Goal: Information Seeking & Learning: Compare options

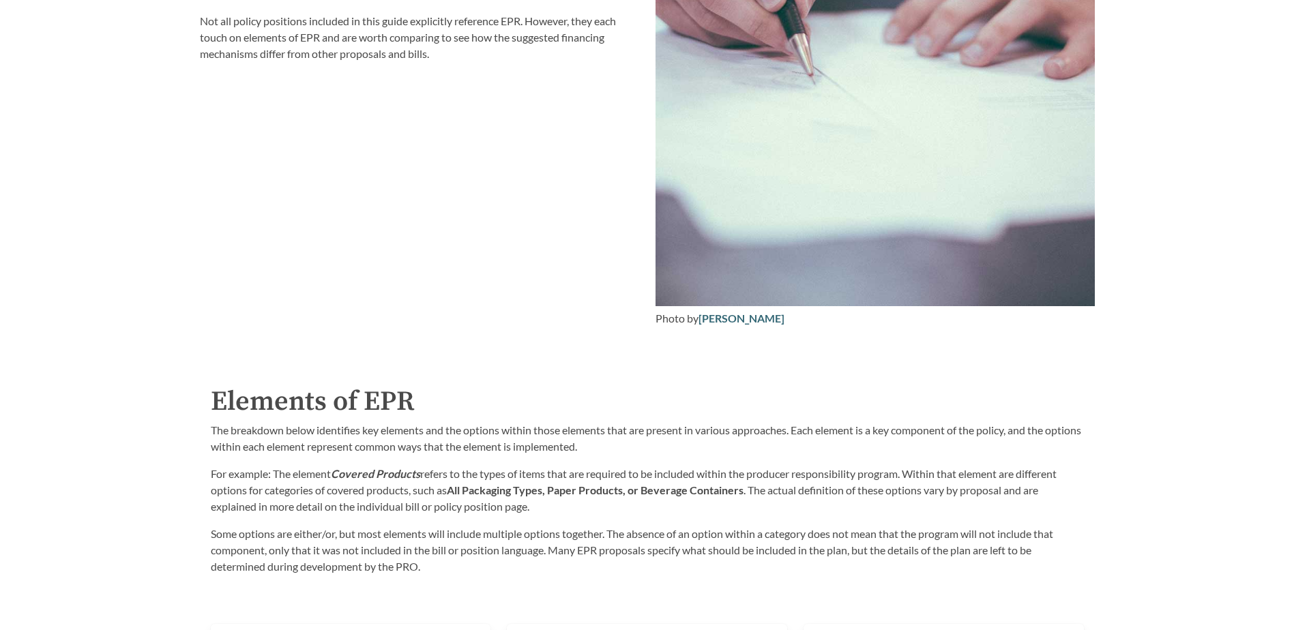
scroll to position [2114, 0]
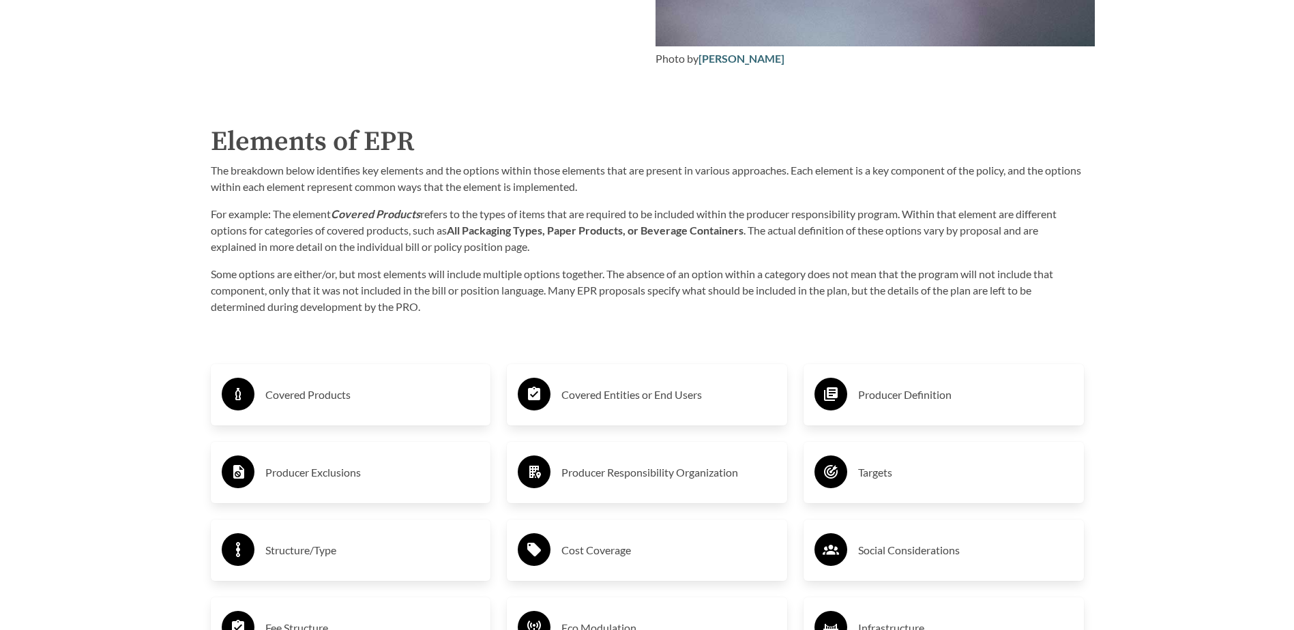
click at [331, 398] on h3 "Covered Products" at bounding box center [372, 395] width 215 height 22
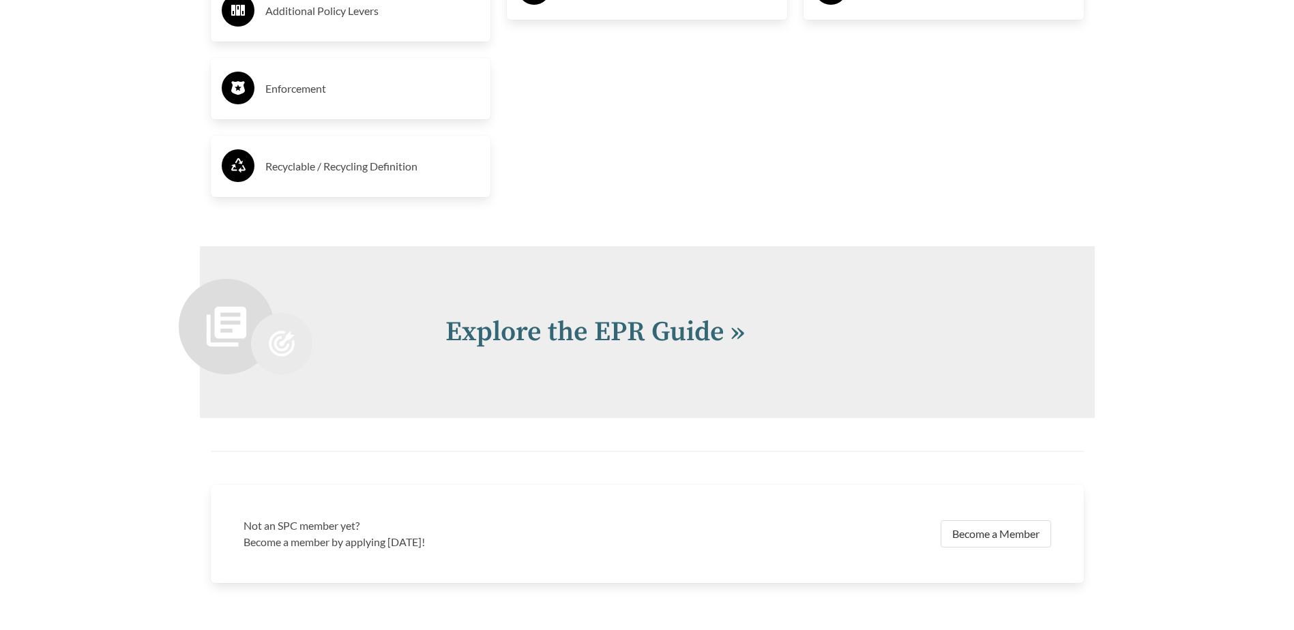
scroll to position [3068, 0]
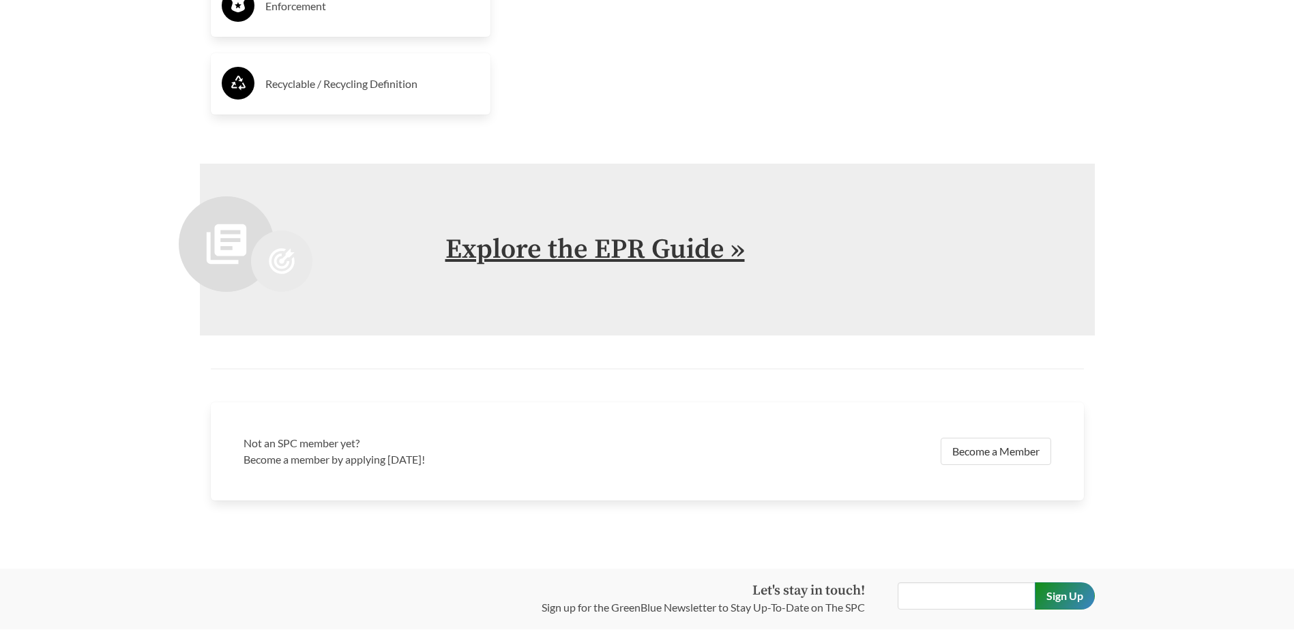
click at [689, 251] on link "Explore the EPR Guide »" at bounding box center [594, 250] width 299 height 34
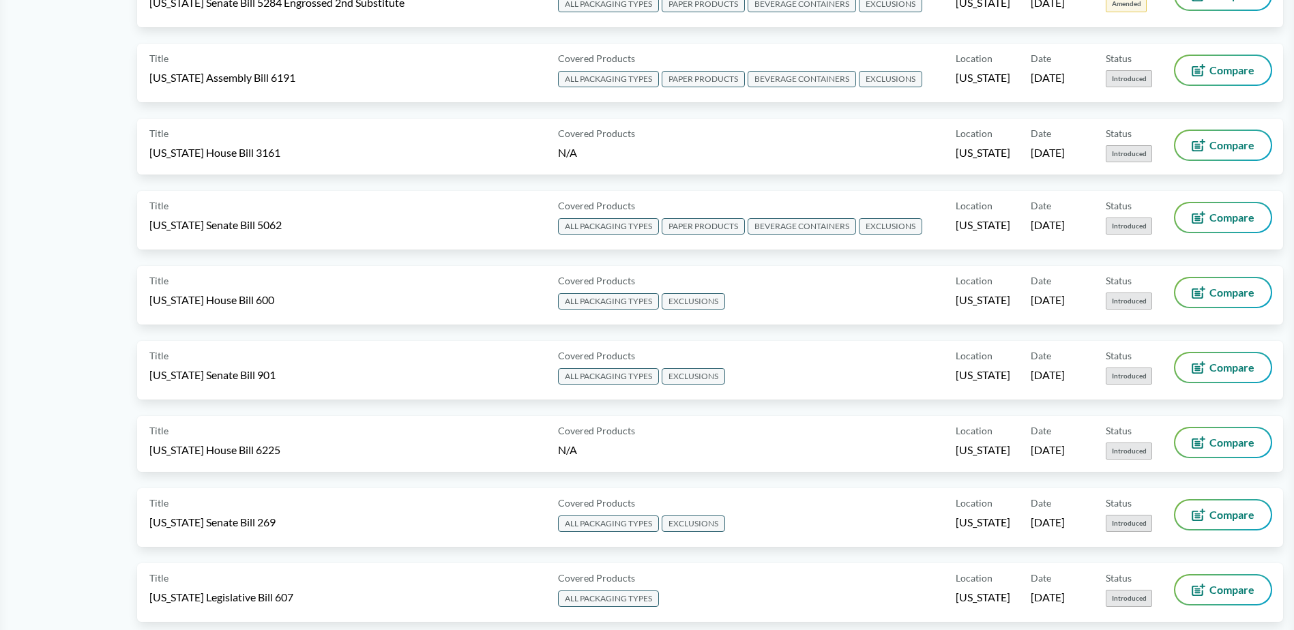
scroll to position [886, 0]
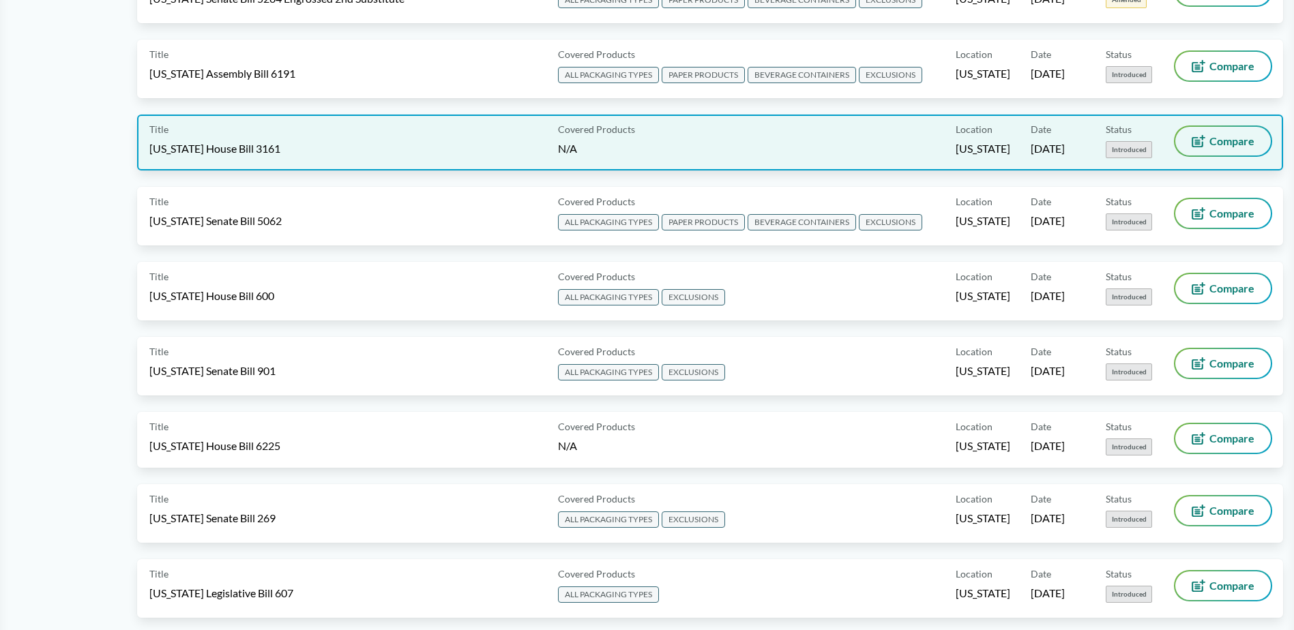
click at [1237, 133] on button "Compare" at bounding box center [1222, 141] width 95 height 29
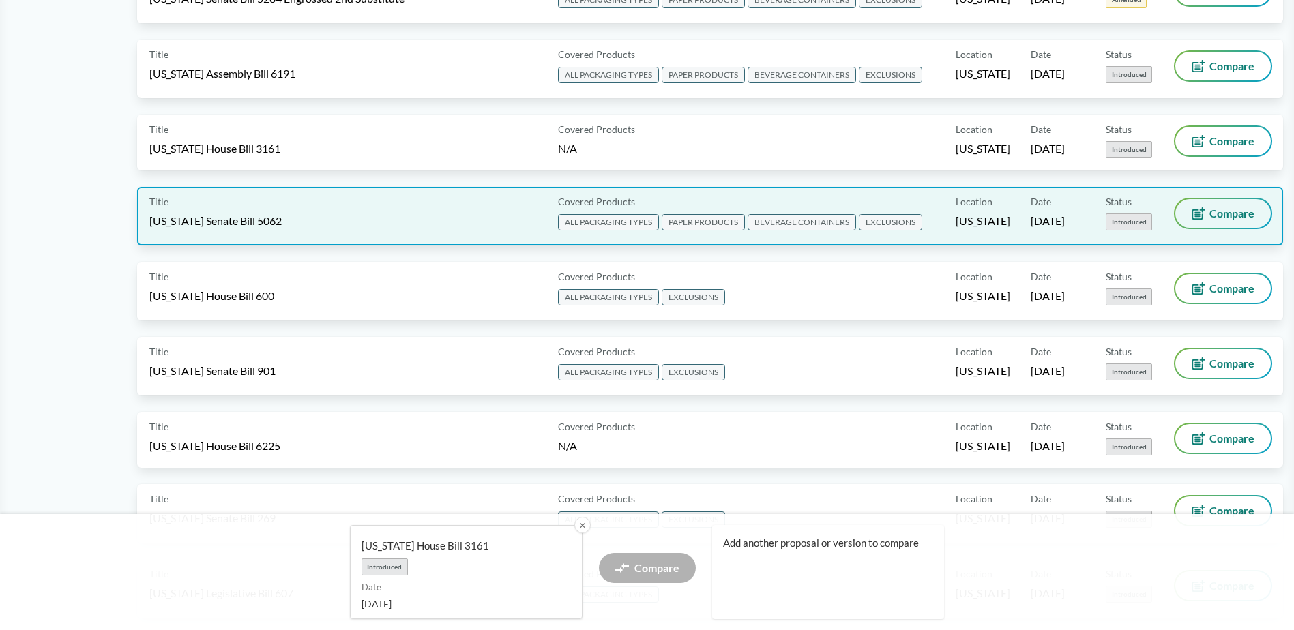
click at [1212, 209] on span "Compare" at bounding box center [1231, 213] width 45 height 11
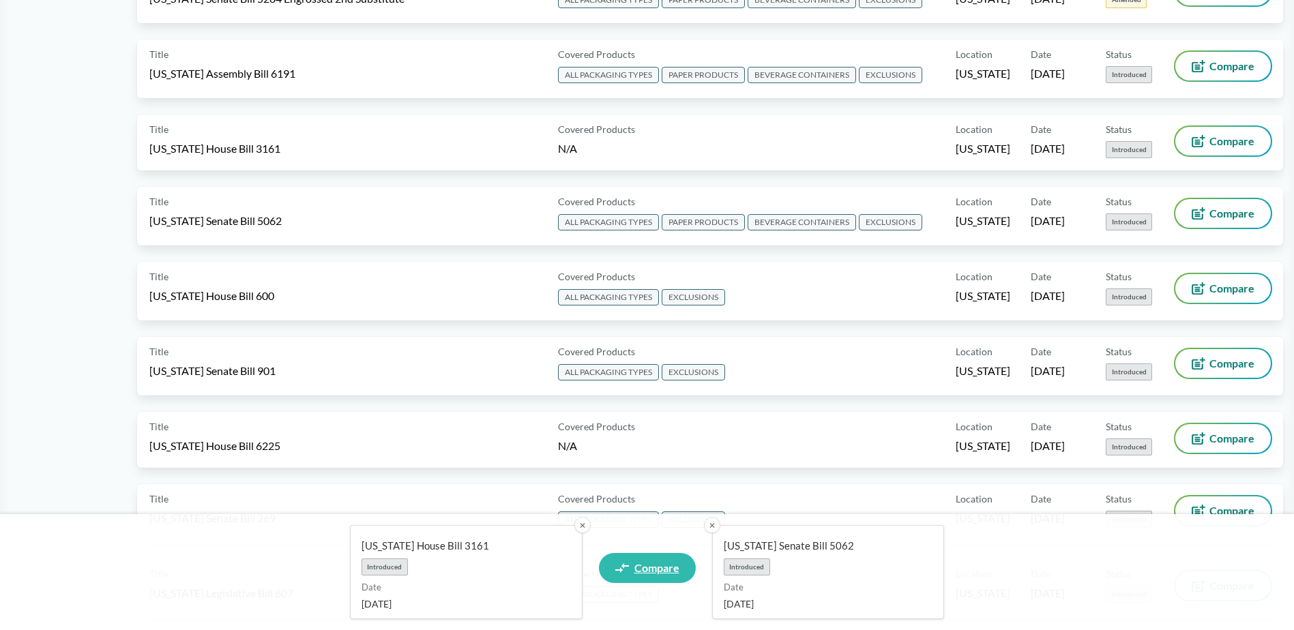
click at [658, 571] on span "Compare" at bounding box center [656, 568] width 45 height 11
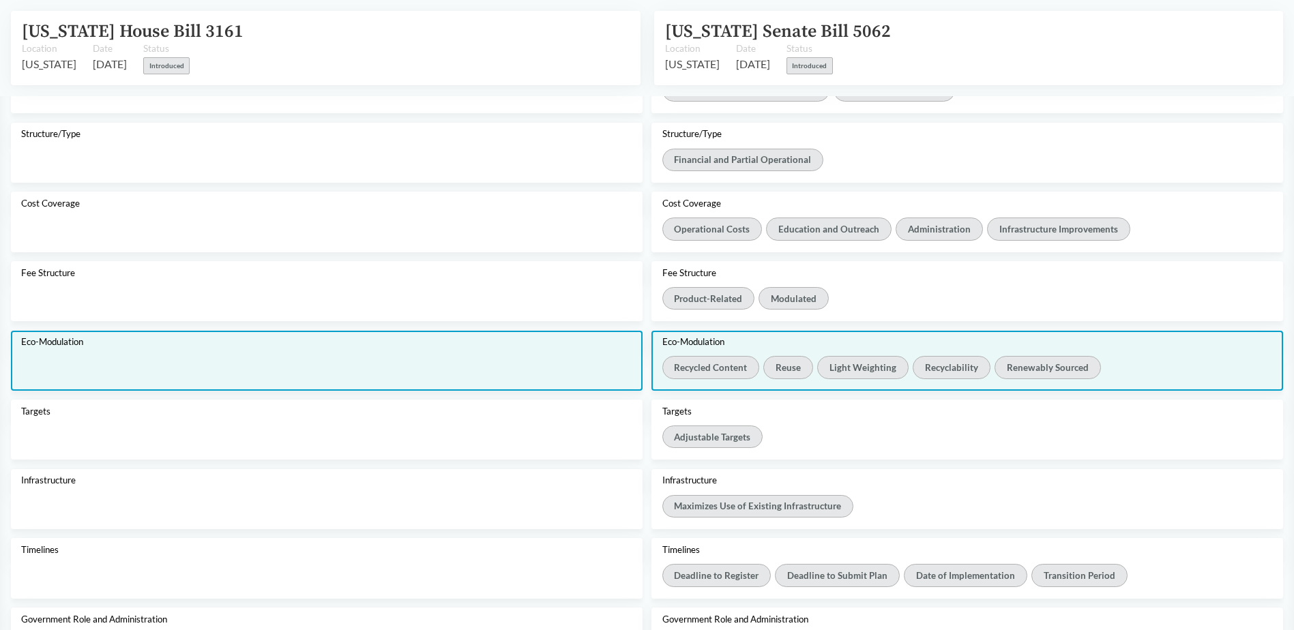
scroll to position [682, 0]
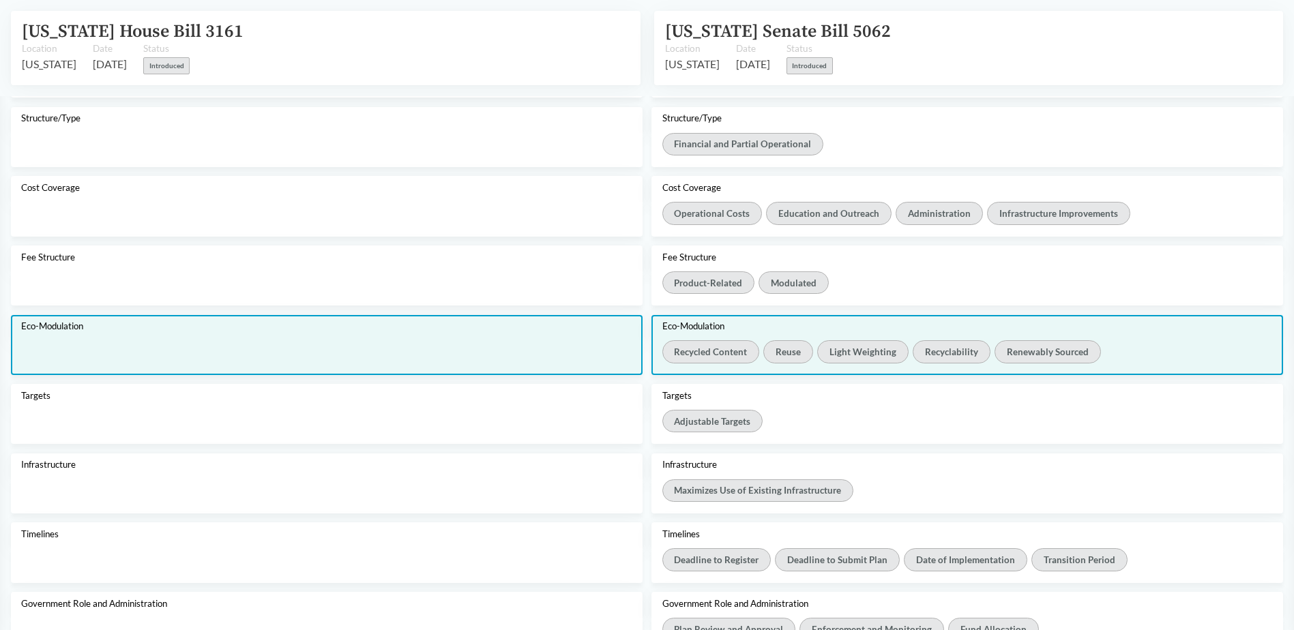
click at [541, 355] on div at bounding box center [326, 357] width 631 height 34
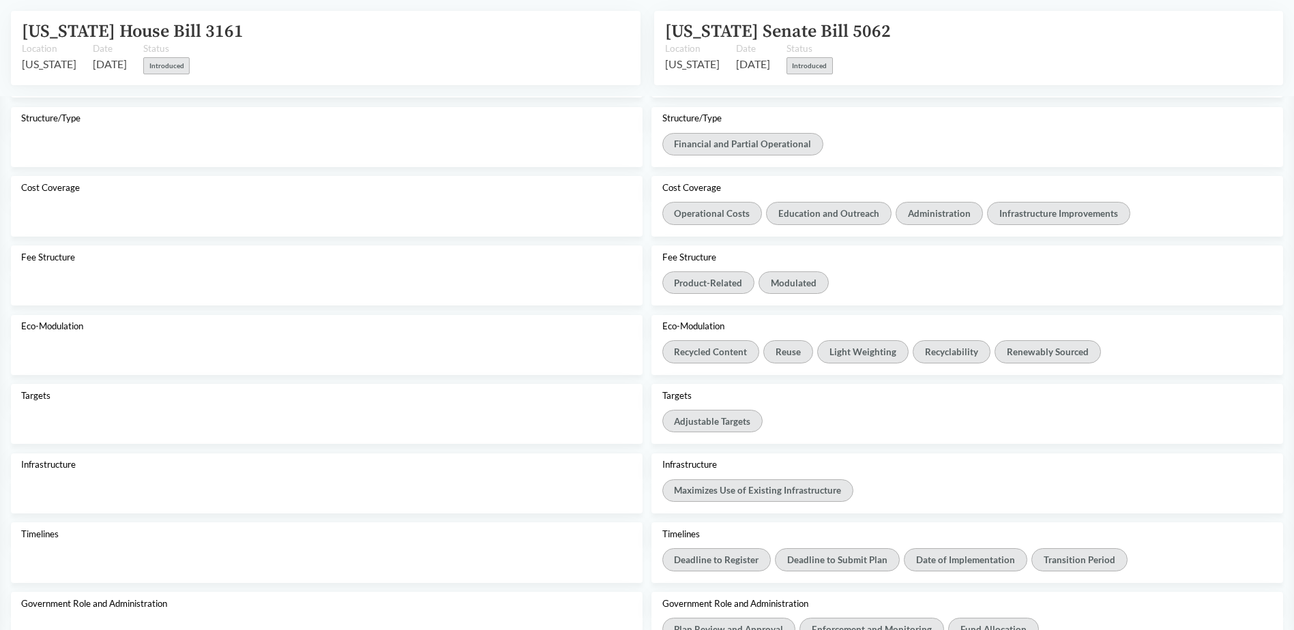
scroll to position [602, 0]
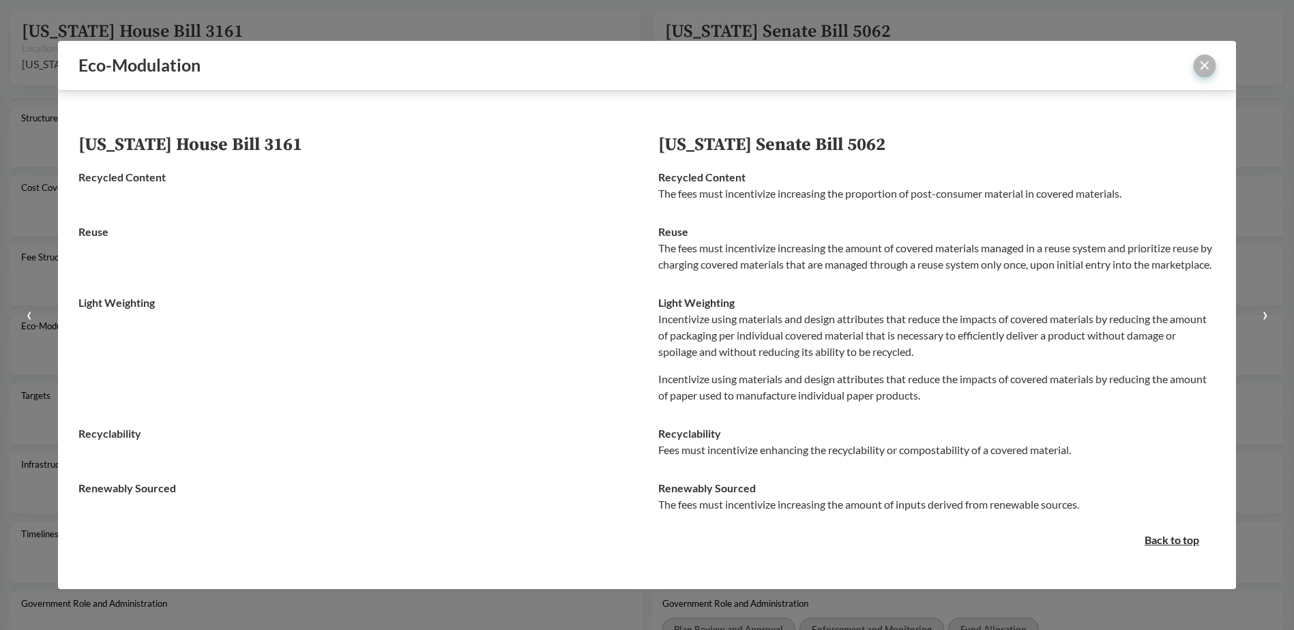
click at [1200, 61] on button "close" at bounding box center [1204, 66] width 22 height 22
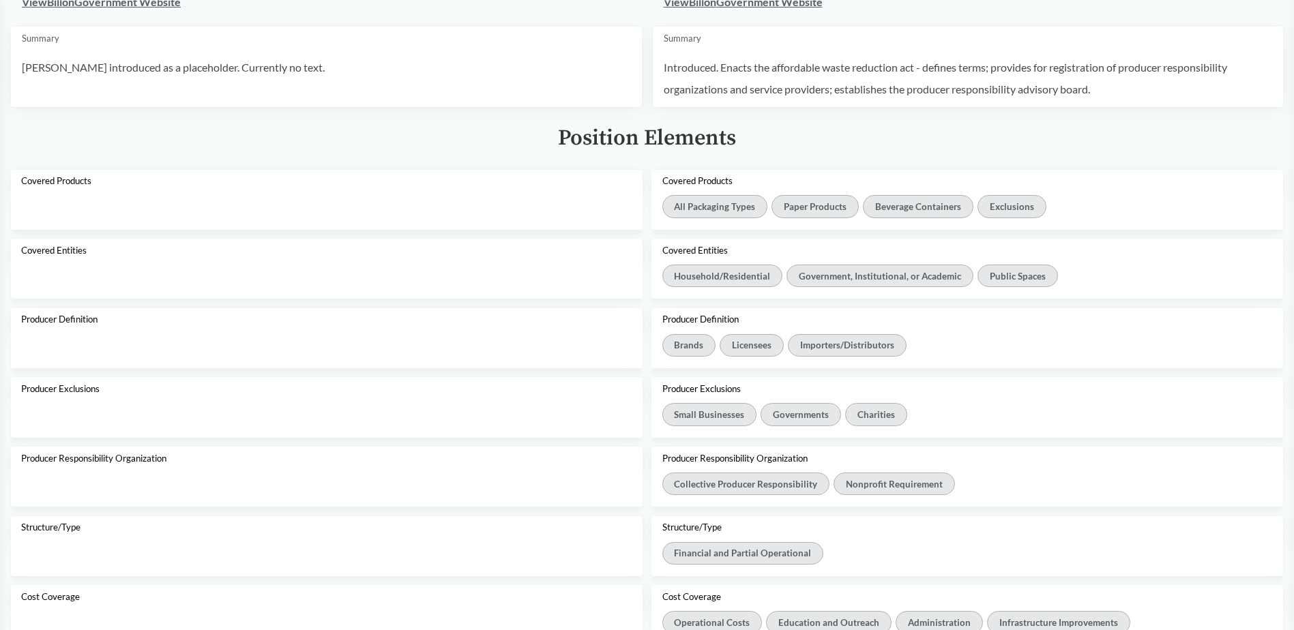
scroll to position [0, 0]
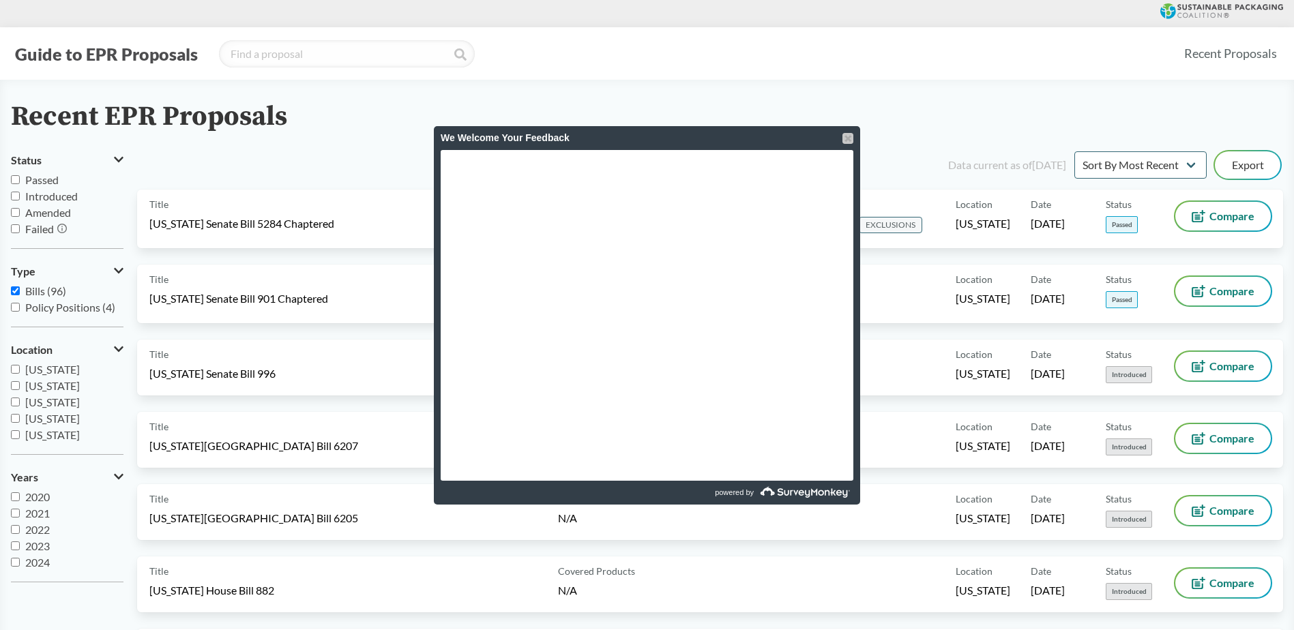
click at [850, 135] on div at bounding box center [847, 138] width 11 height 11
